Goal: Check status: Check status

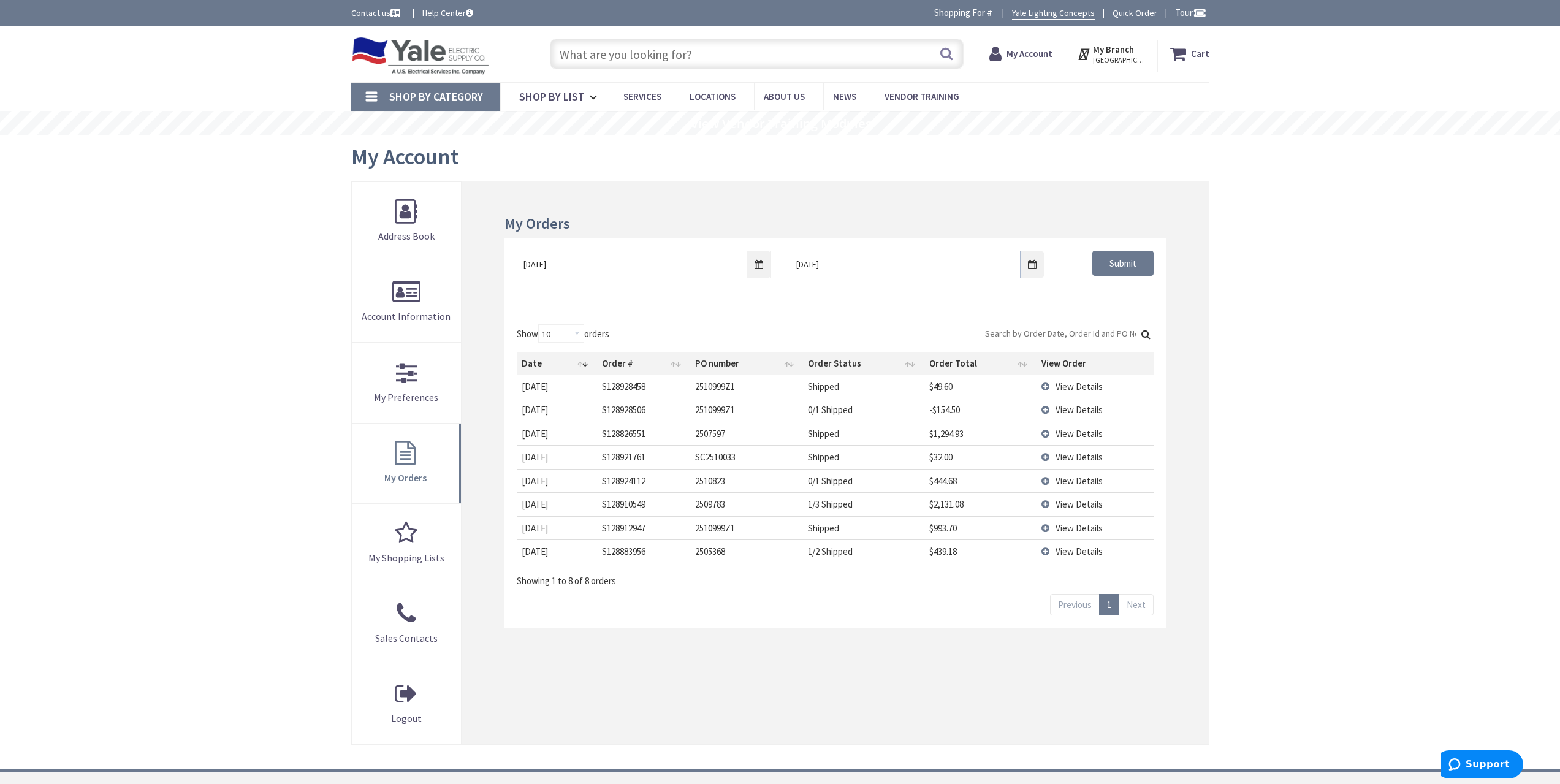
type input "[GEOGRAPHIC_DATA], [GEOGRAPHIC_DATA]"
click at [762, 262] on input "[DATE]" at bounding box center [643, 265] width 254 height 28
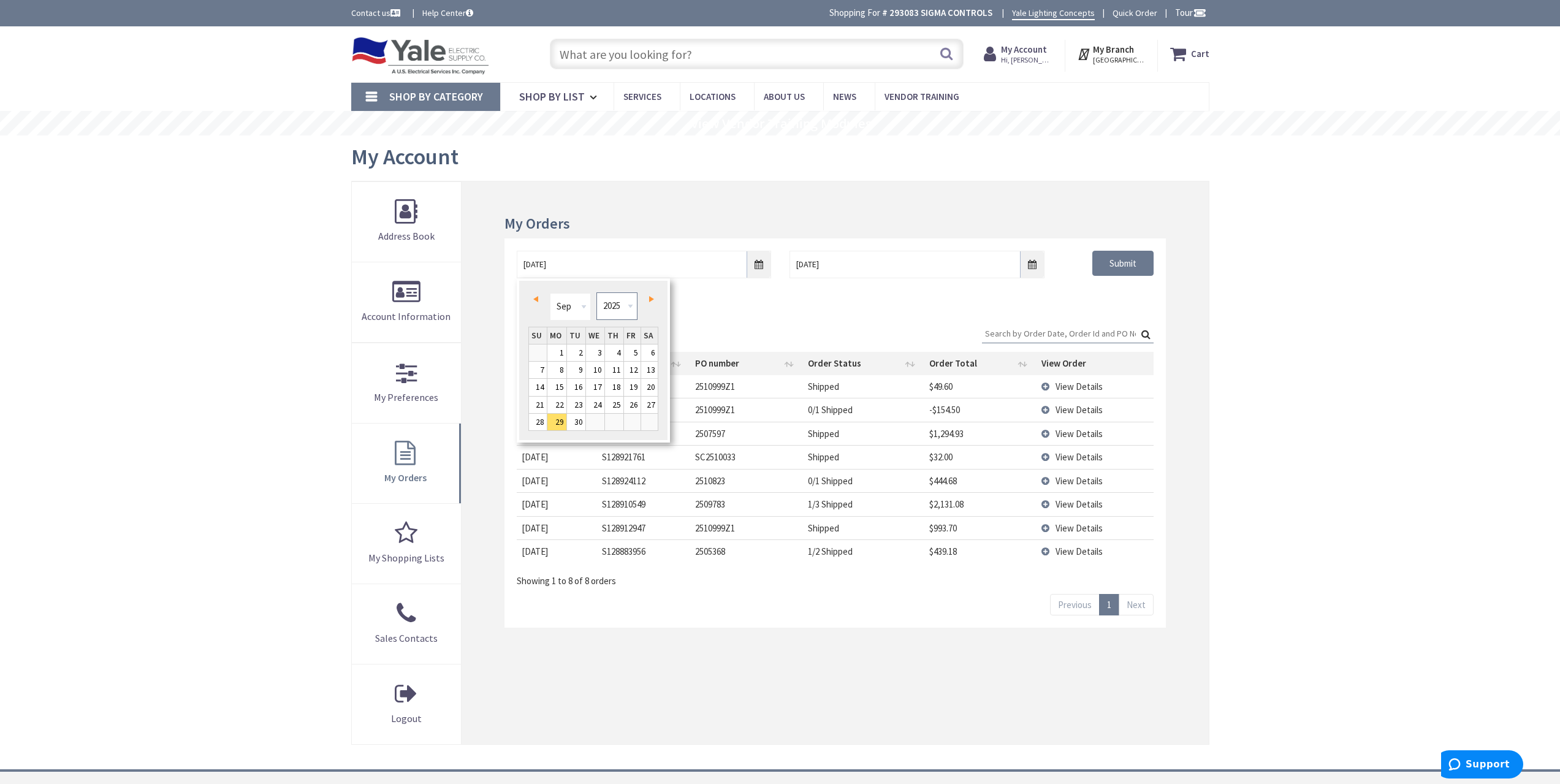
drag, startPoint x: 617, startPoint y: 299, endPoint x: 619, endPoint y: 313, distance: 14.1
click at [617, 299] on select "1980 1981 1982 1983 1984 1985 1986 1987 1988 1989 1990 1991 1992 1993 1994 1995…" at bounding box center [617, 306] width 41 height 28
type input "[DATE]"
click at [1100, 295] on div "[DATE] [DATE] Submit" at bounding box center [835, 275] width 661 height 74
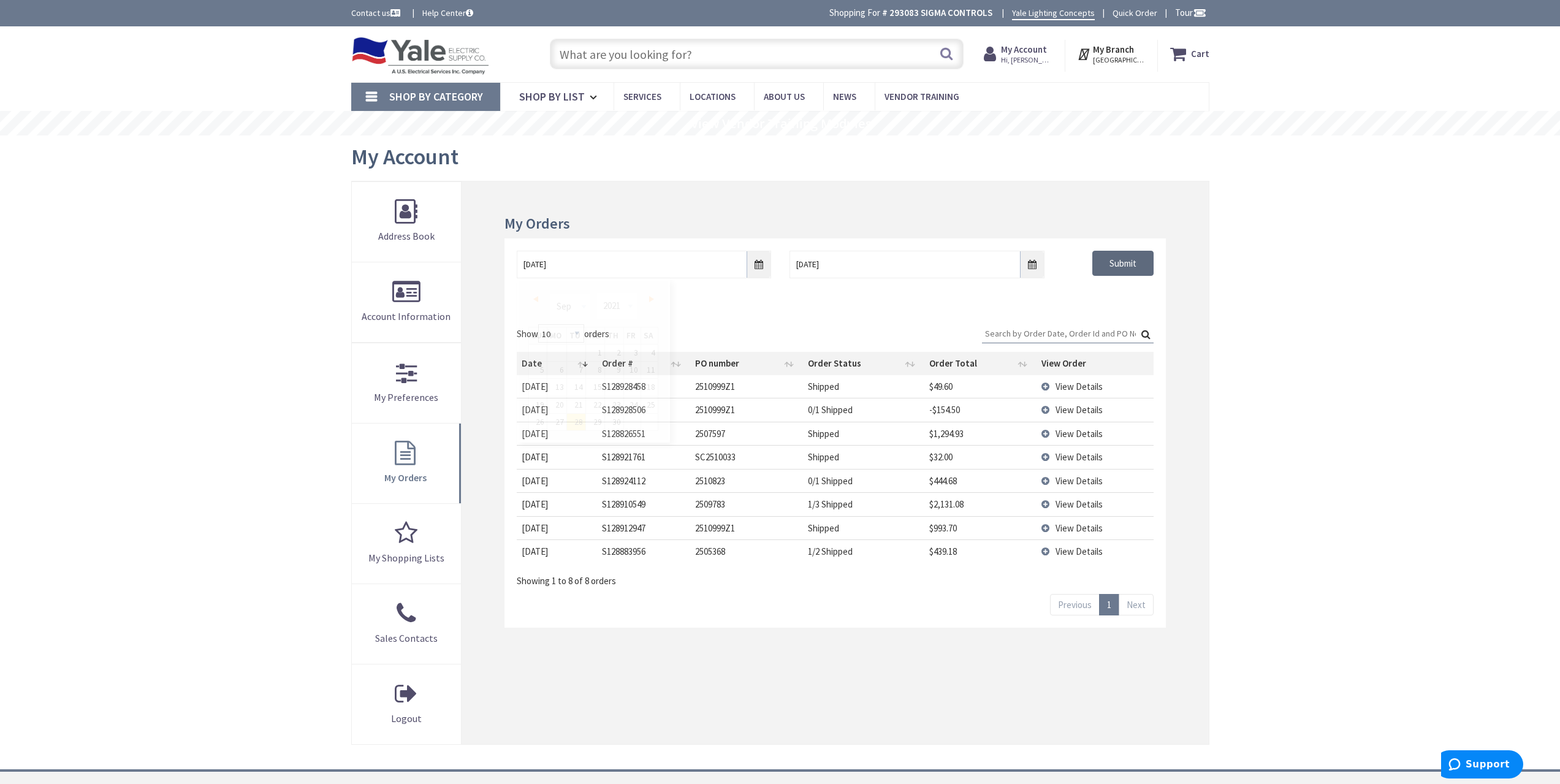
click at [1115, 265] on input "Submit" at bounding box center [1123, 264] width 61 height 26
click at [750, 274] on input "[DATE]" at bounding box center [643, 265] width 254 height 28
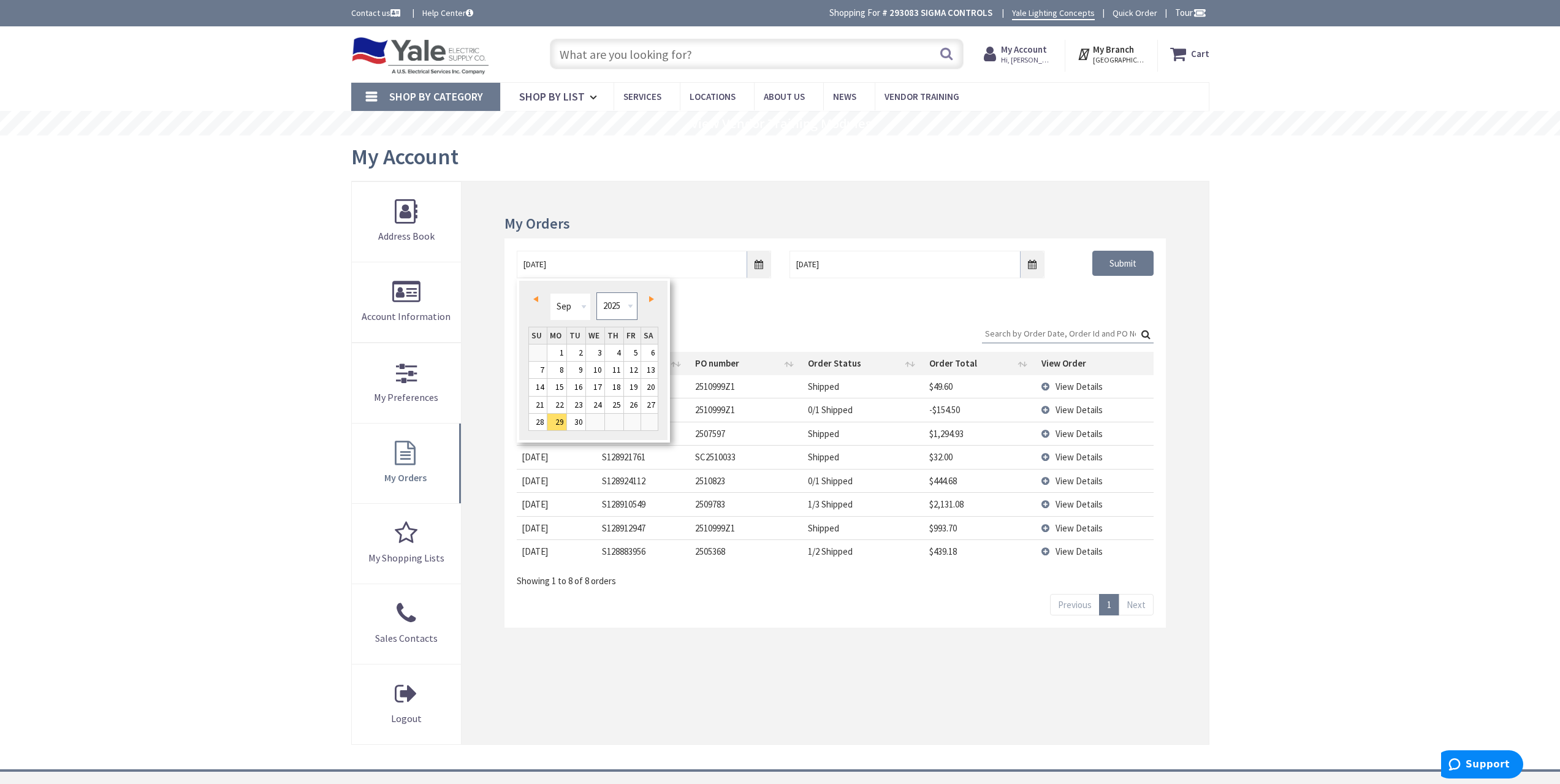
click at [620, 314] on select "1980 1981 1982 1983 1984 1985 1986 1987 1988 1989 1990 1991 1992 1993 1994 1995…" at bounding box center [617, 306] width 41 height 28
type input "[DATE]"
click at [1097, 303] on div "[DATE] [DATE] Submit" at bounding box center [835, 275] width 661 height 74
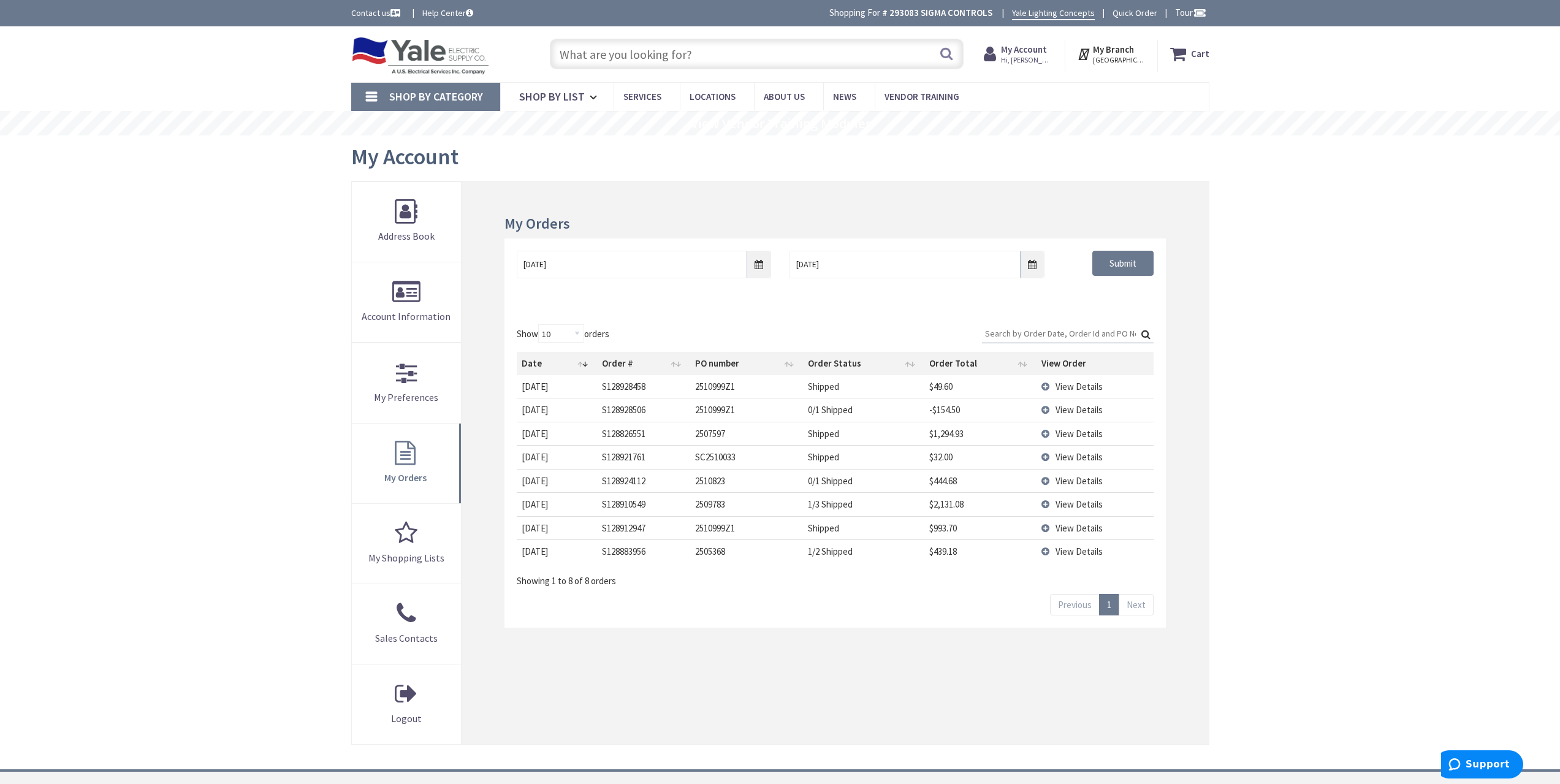
click at [1109, 278] on div "[DATE] [DATE] Submit" at bounding box center [835, 269] width 654 height 36
click at [1120, 263] on input "Submit" at bounding box center [1123, 264] width 61 height 26
